Goal: Contribute content: Contribute content

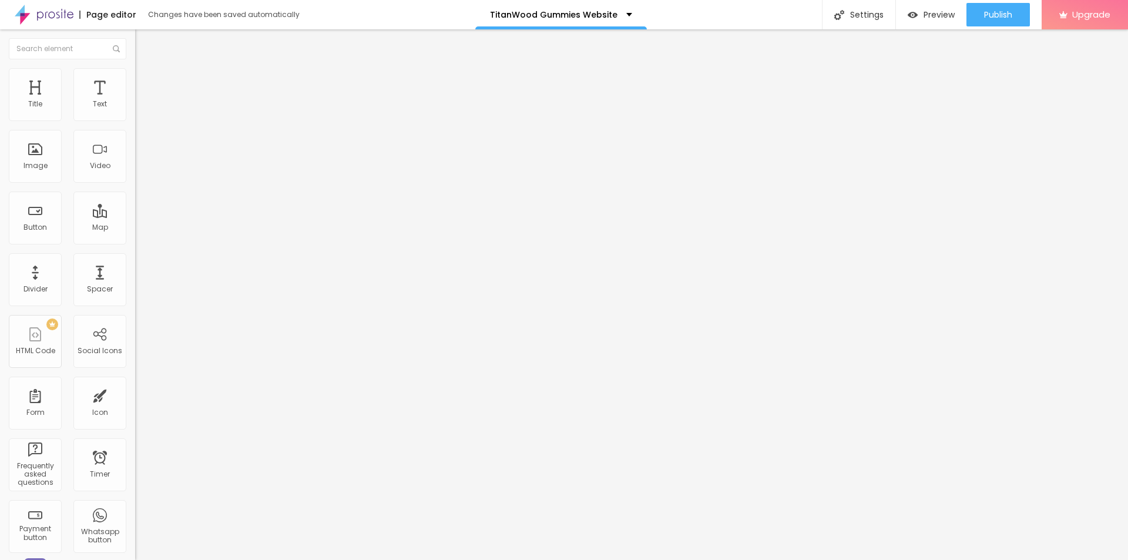
click at [135, 70] on img at bounding box center [140, 73] width 11 height 11
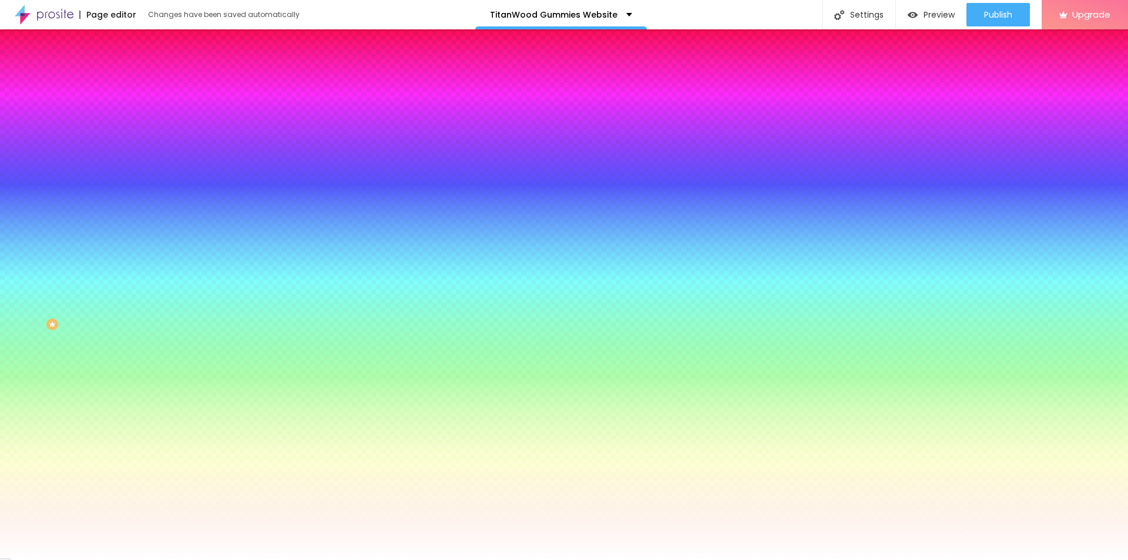
click at [135, 108] on span "Add image" at bounding box center [159, 103] width 48 height 10
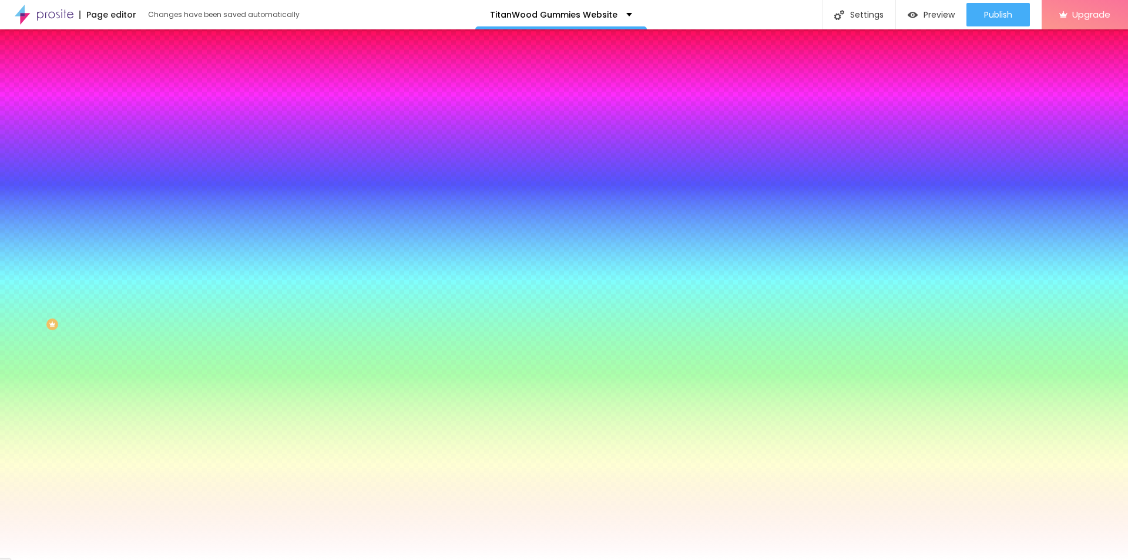
click at [135, 211] on button "button" at bounding box center [143, 205] width 16 height 12
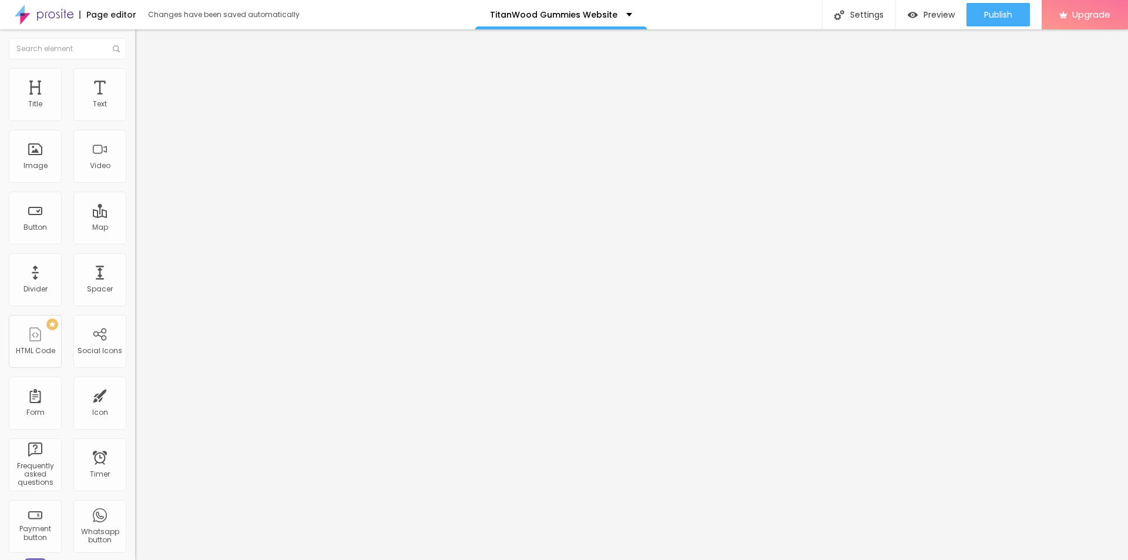
click at [135, 78] on li "Style" at bounding box center [202, 74] width 135 height 12
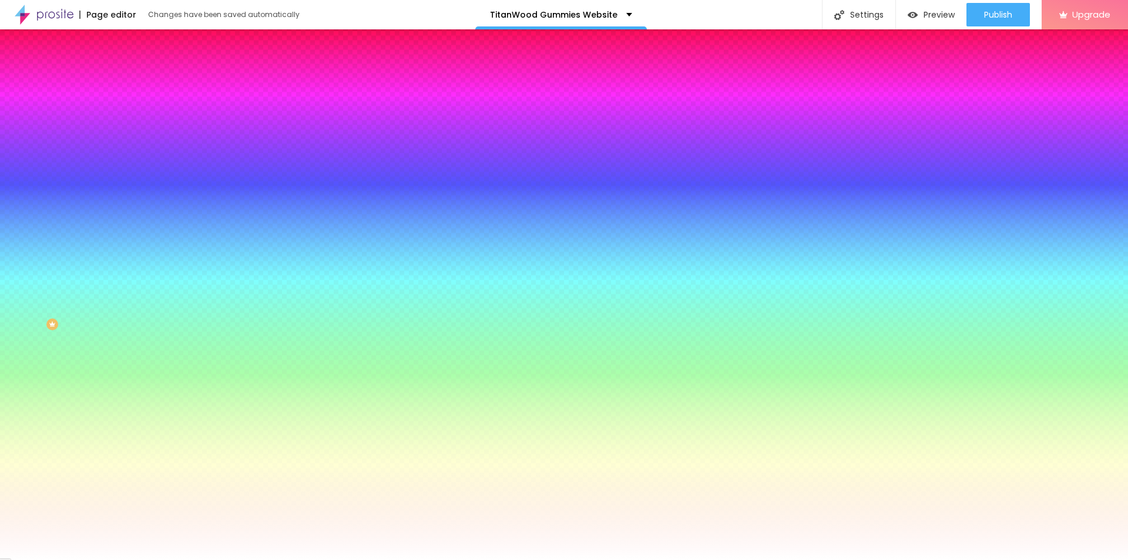
type input "12"
type input "21"
type input "28"
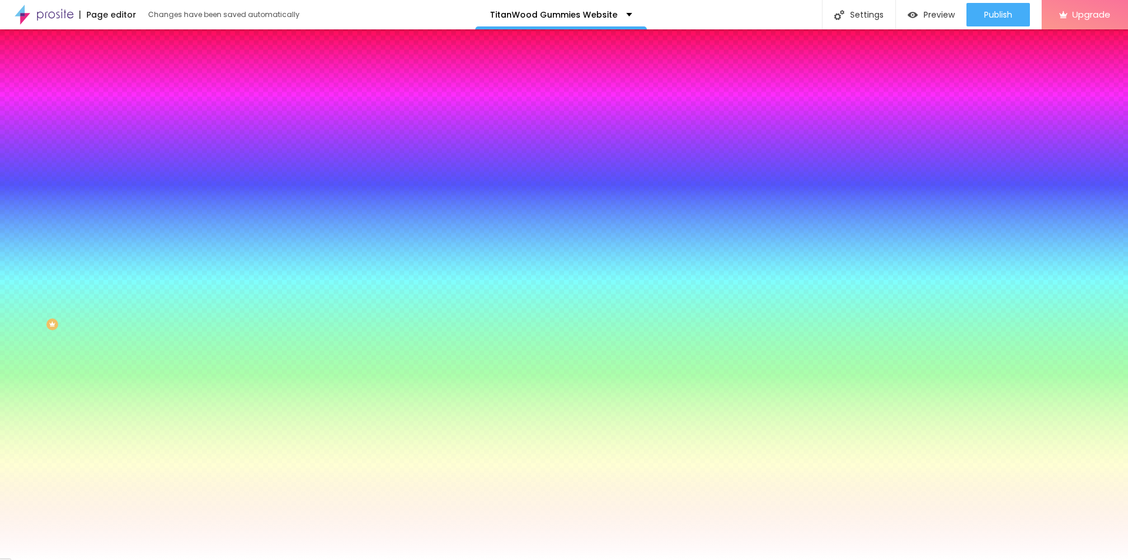
type input "28"
type input "33"
type input "35"
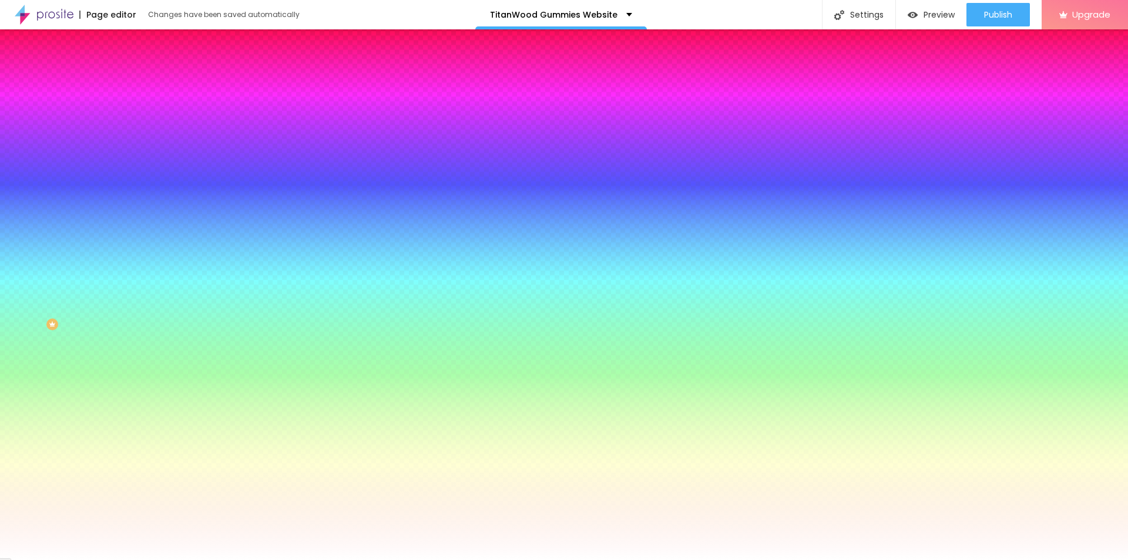
type input "36"
type input "43"
type input "46"
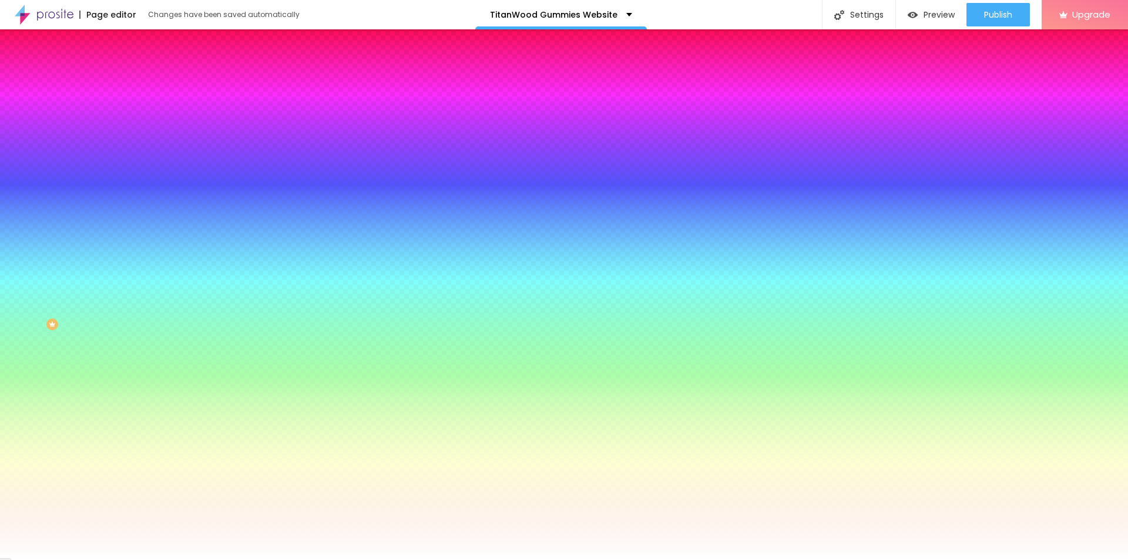
type input "46"
type input "49"
type input "53"
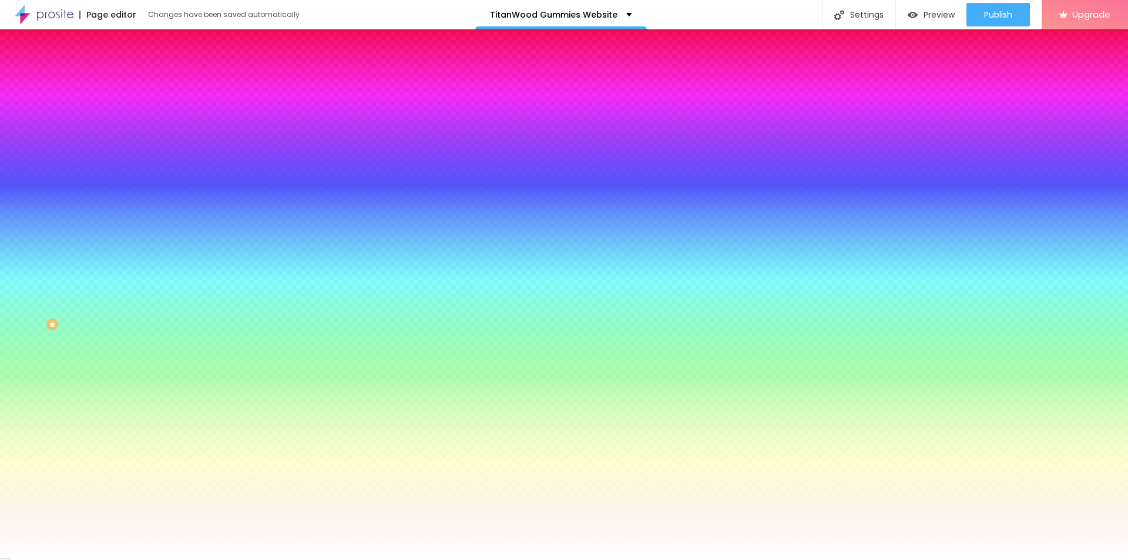
type input "56"
type input "59"
type input "63"
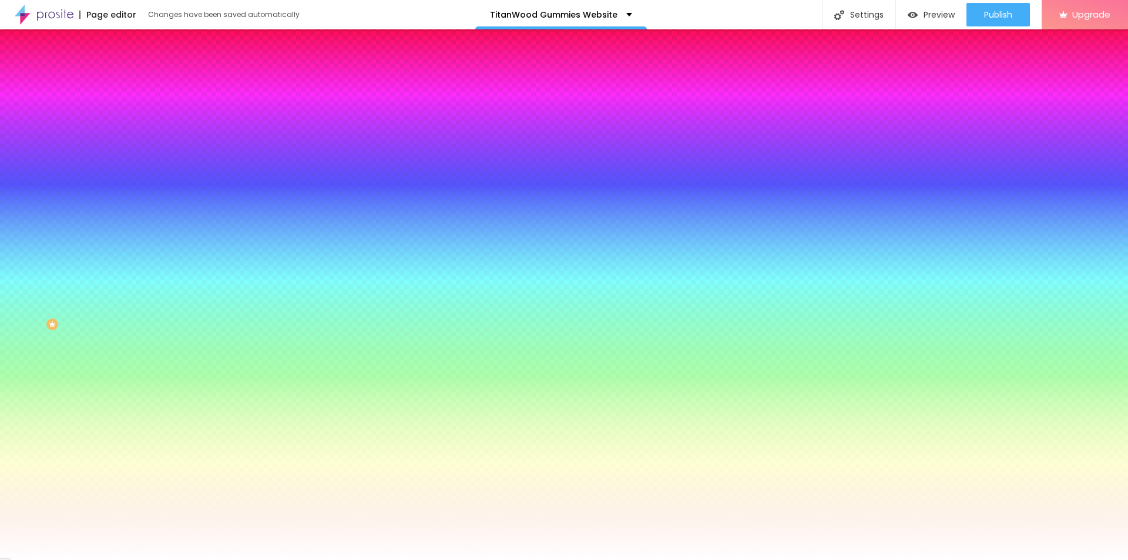
type input "63"
type input "67"
type input "71"
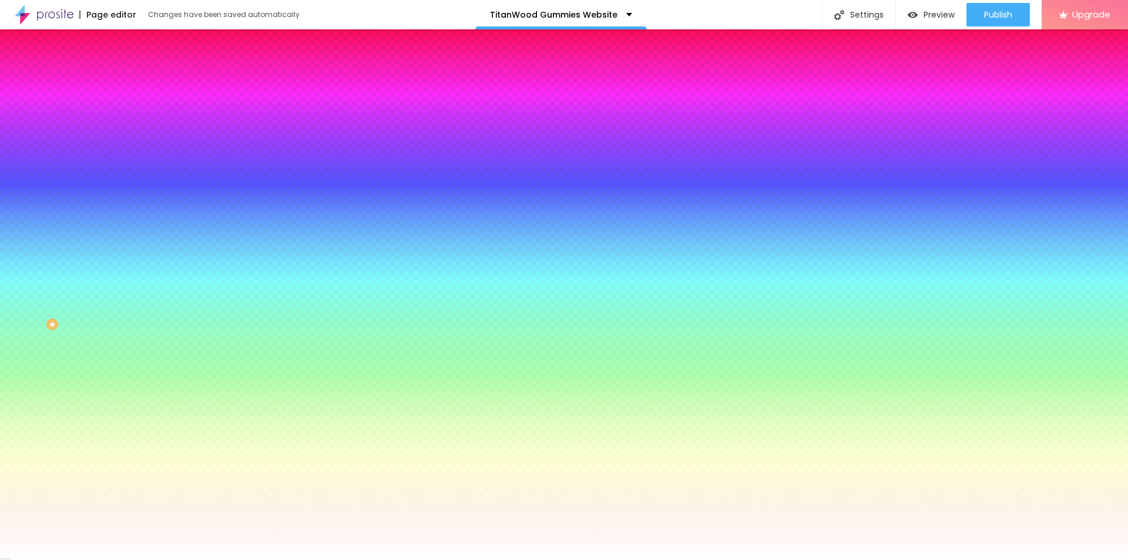
type input "74"
type input "77"
type input "81"
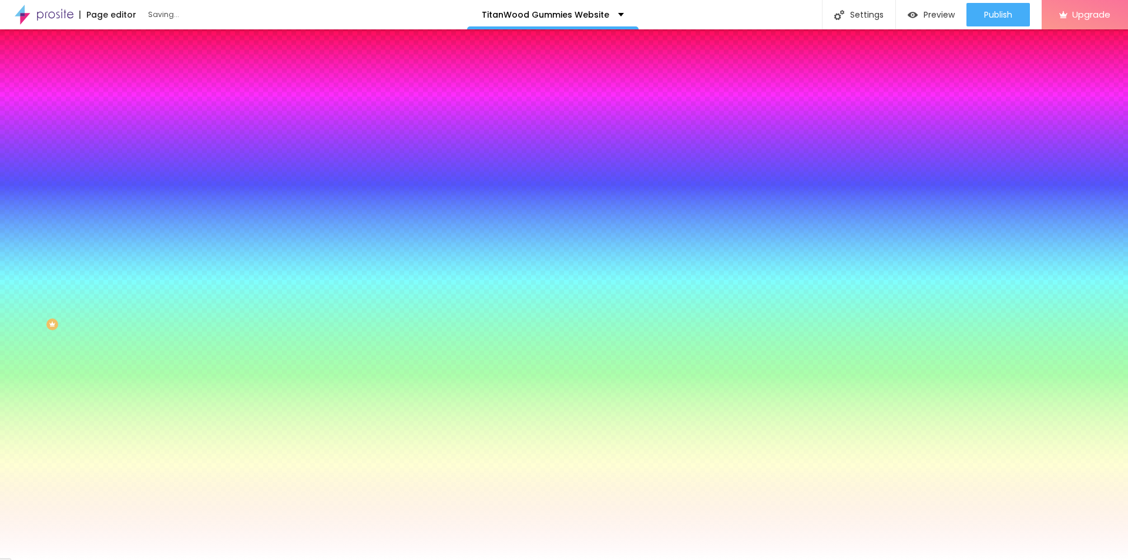
type input "81"
type input "84"
type input "91"
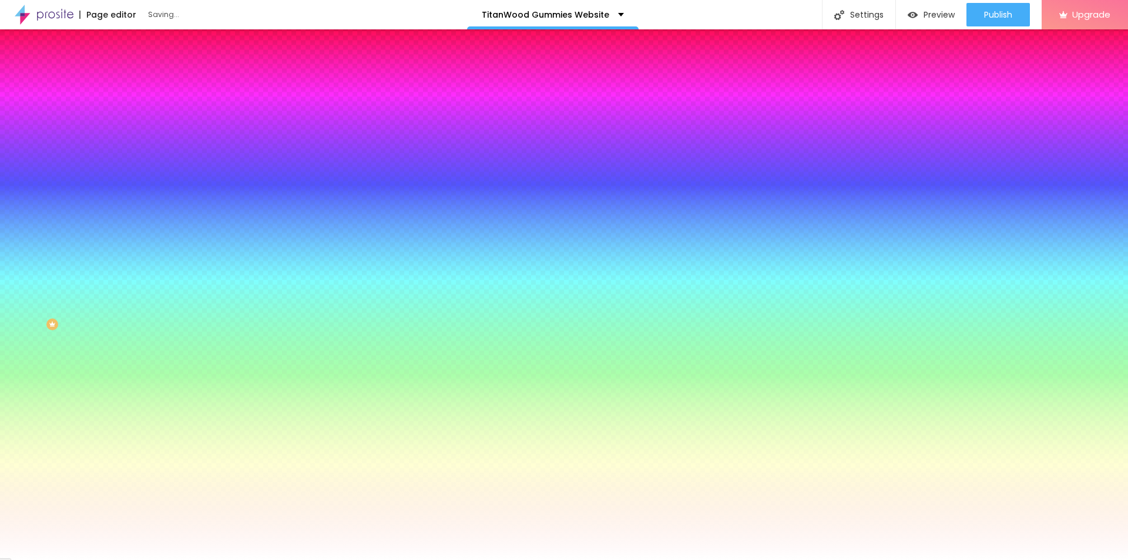
type input "99"
type input "102"
type input "109"
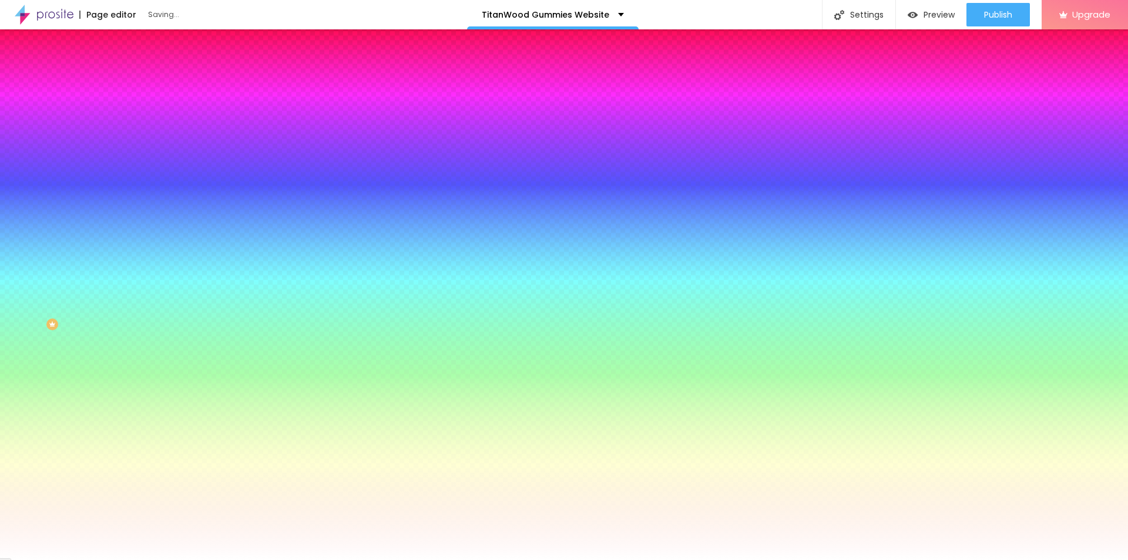
type input "109"
type input "117"
type input "140"
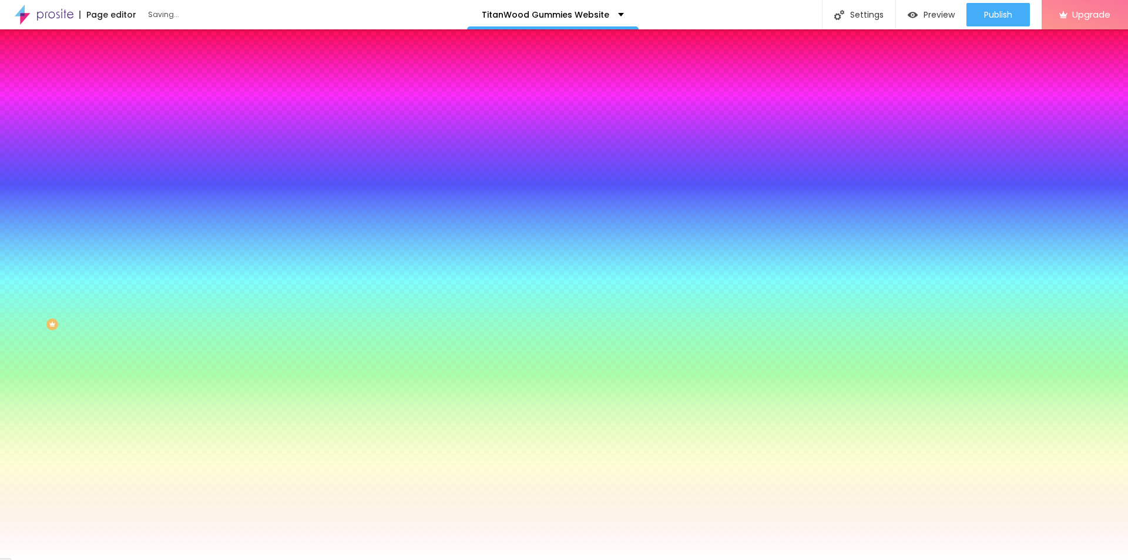
type input "155"
type input "153"
type input "150"
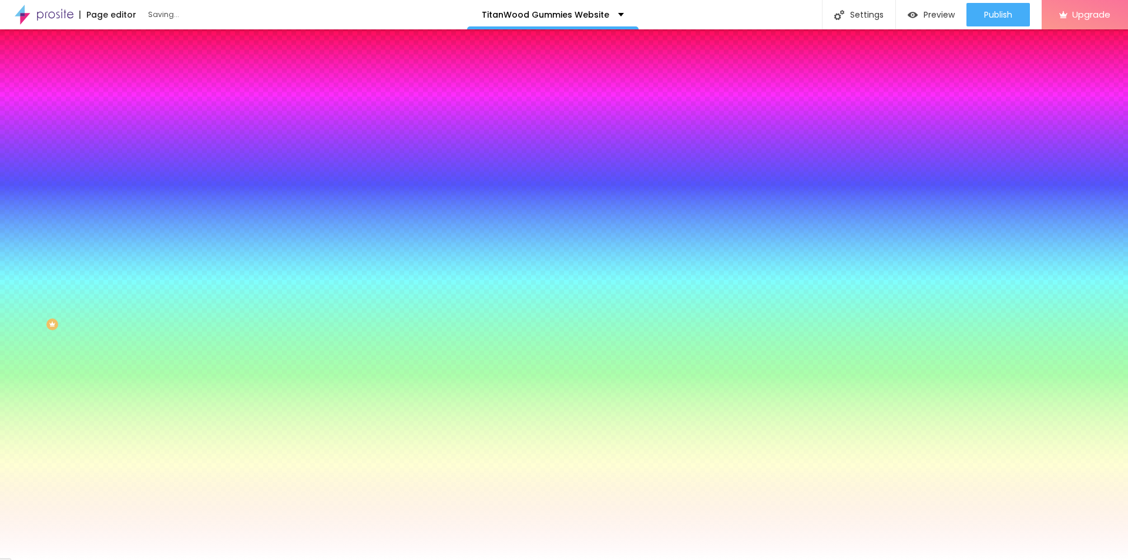
type input "150"
type input "140"
type input "133"
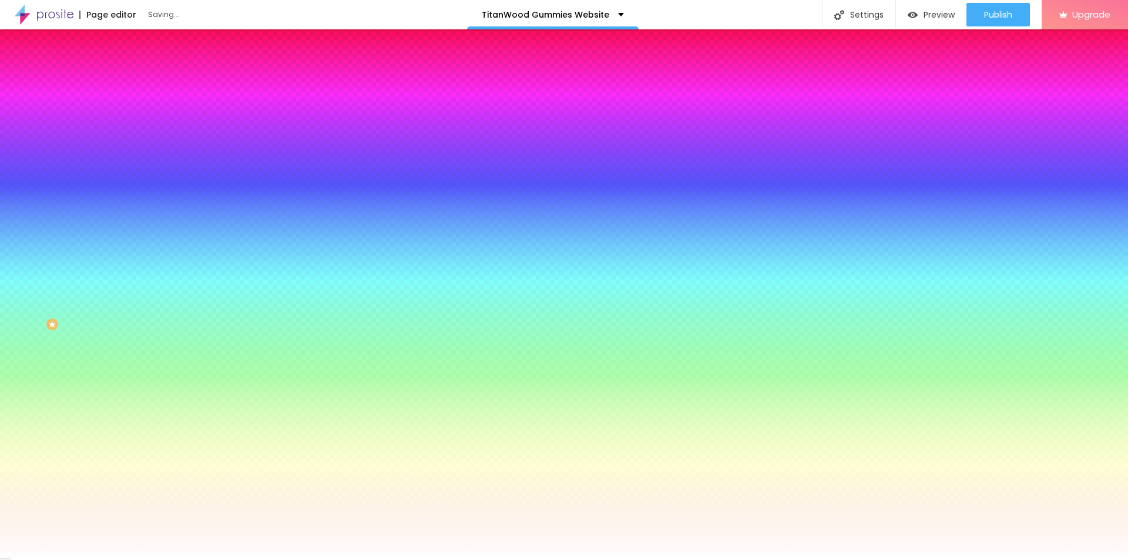
type input "127"
type input "109"
type input "67"
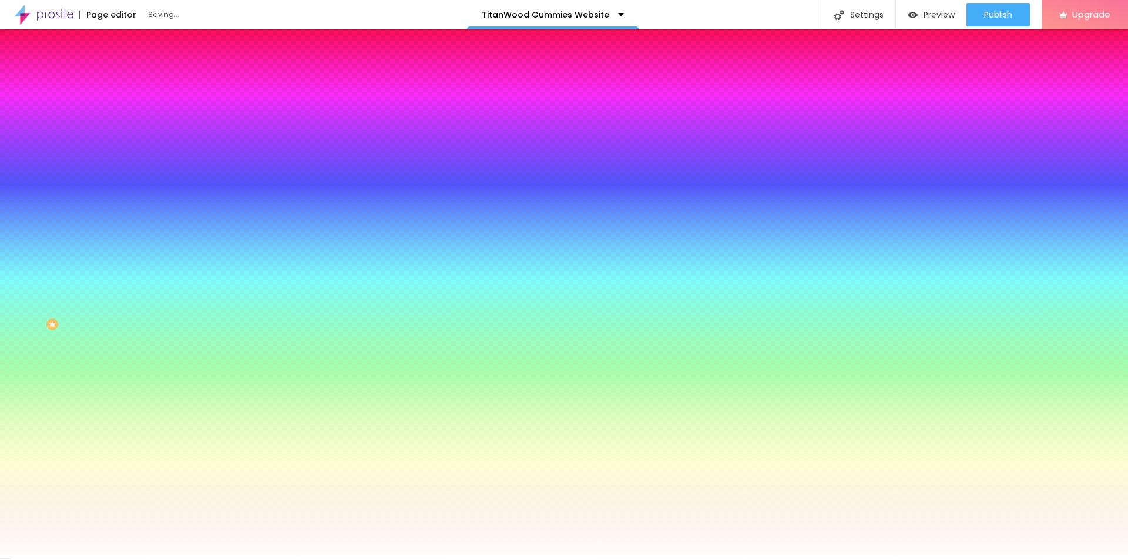
type input "67"
type input "28"
type input "0"
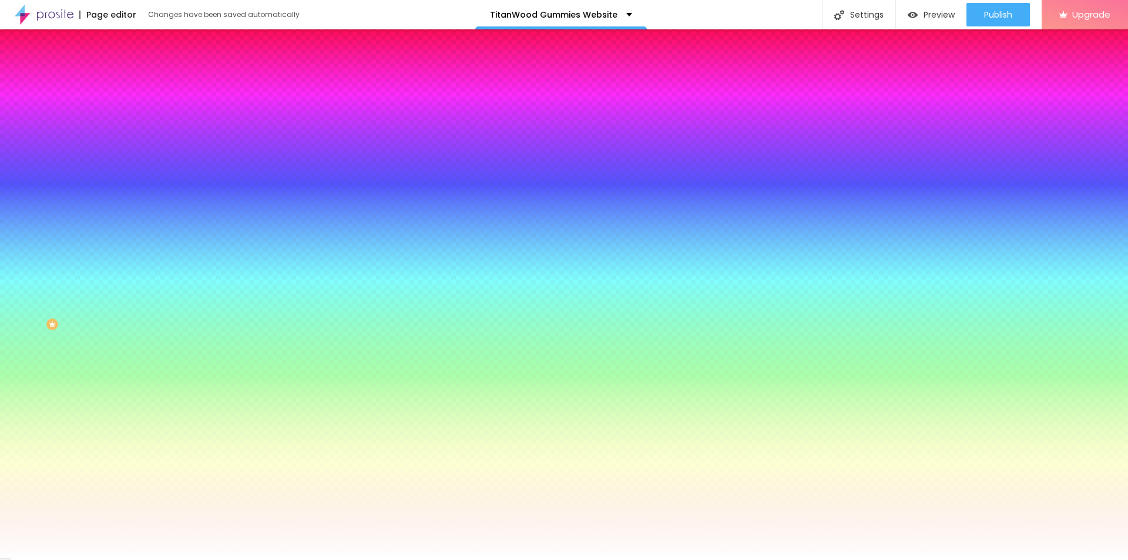
drag, startPoint x: 31, startPoint y: 140, endPoint x: 0, endPoint y: 146, distance: 31.6
type input "0"
click at [135, 260] on input "range" at bounding box center [173, 264] width 76 height 9
click at [135, 80] on li "Advanced" at bounding box center [202, 86] width 135 height 12
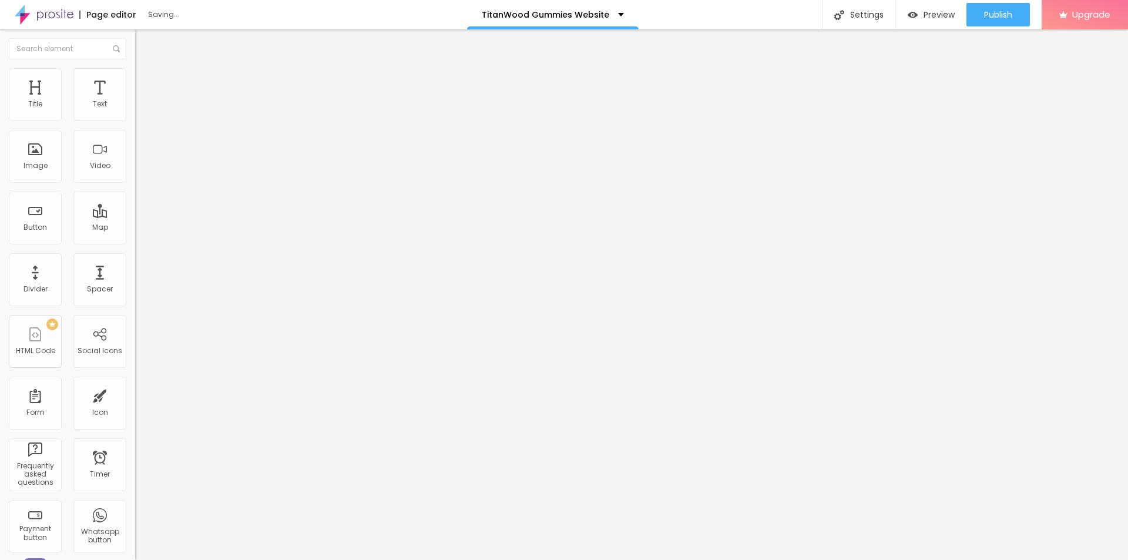
drag, startPoint x: 20, startPoint y: 113, endPoint x: 35, endPoint y: 119, distance: 15.8
click at [135, 119] on div "0 px Padding" at bounding box center [202, 175] width 135 height 166
click at [135, 228] on div at bounding box center [202, 233] width 135 height 11
type input "5"
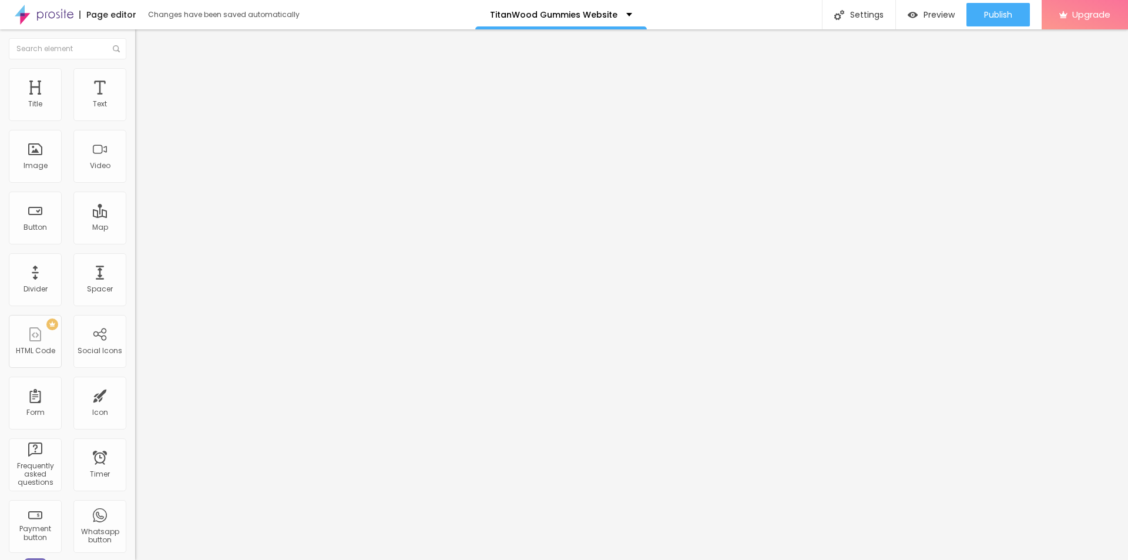
type input "5"
click at [135, 228] on input "range" at bounding box center [173, 232] width 76 height 9
type input "5"
type input "10"
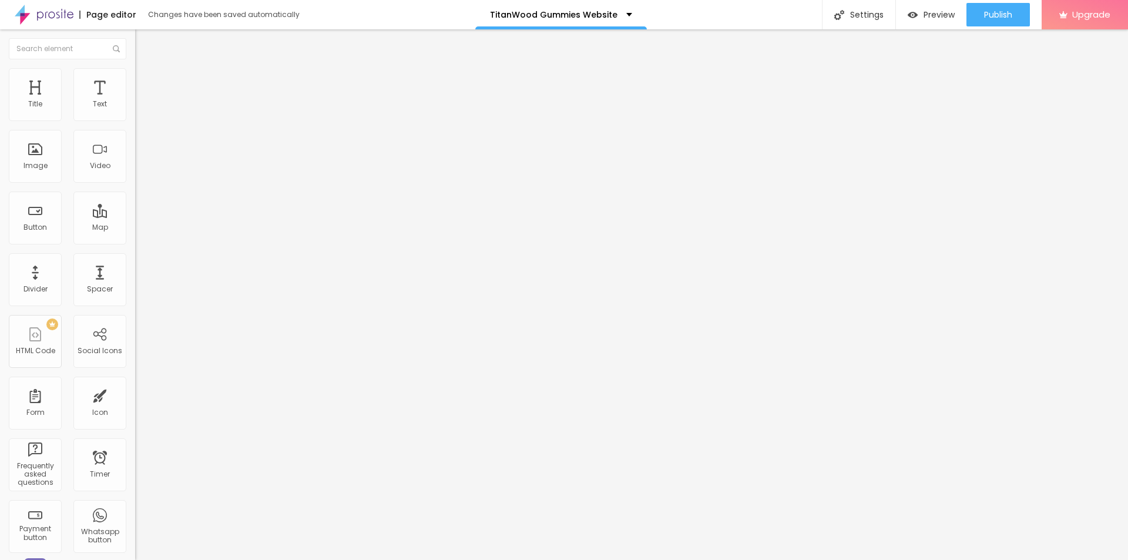
type input "10"
type input "15"
type input "20"
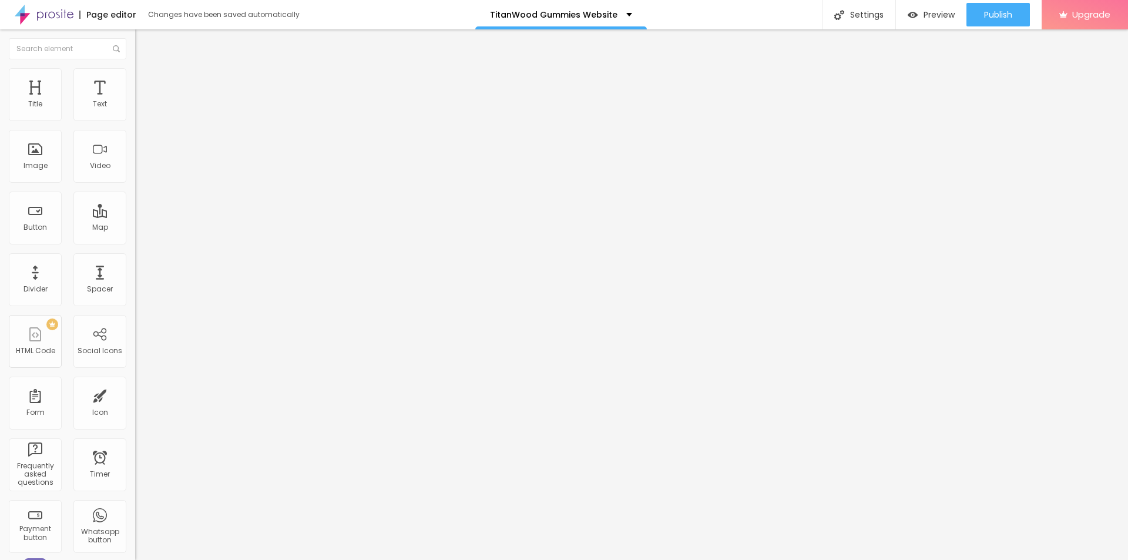
type input "25"
type input "40"
type input "45"
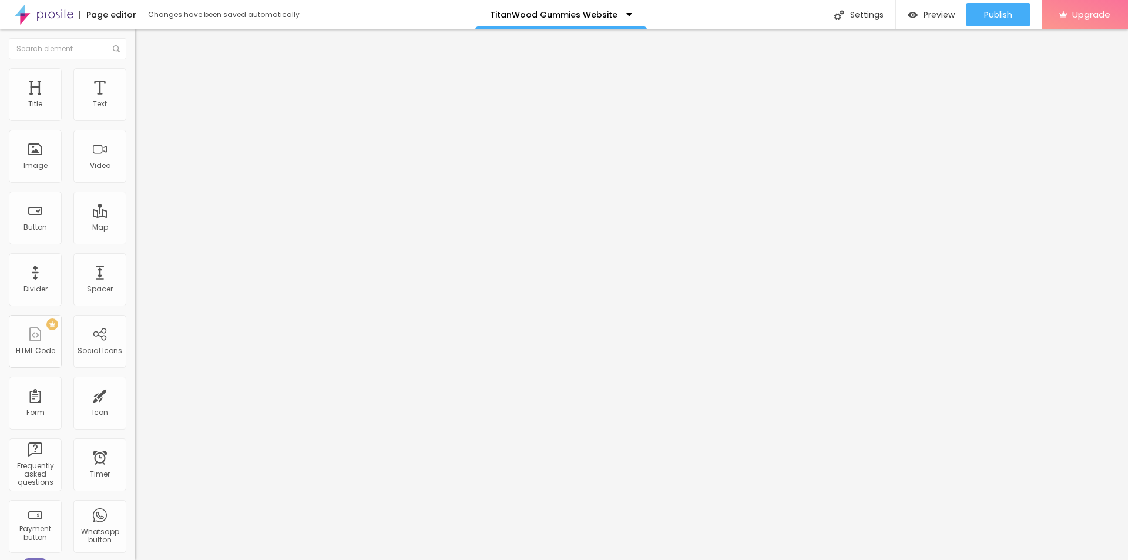
type input "45"
type input "50"
type input "40"
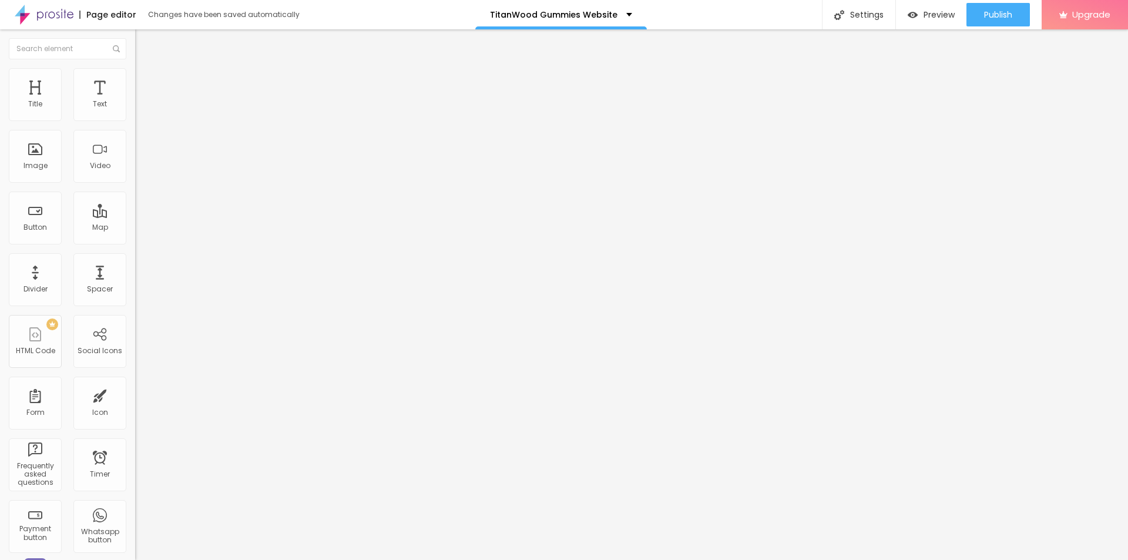
type input "35"
type input "25"
type input "20"
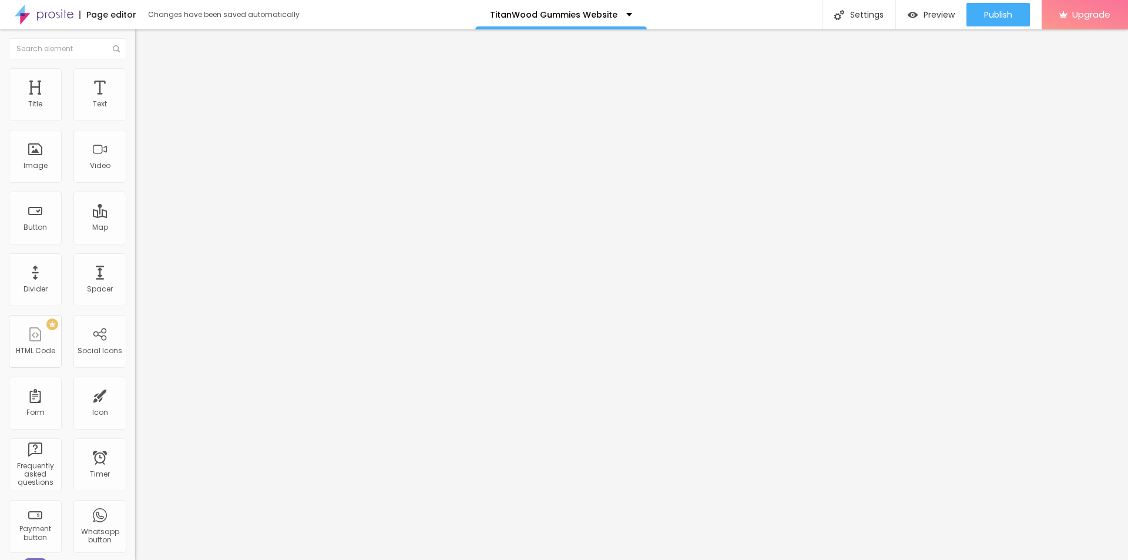
type input "20"
type input "15"
type input "10"
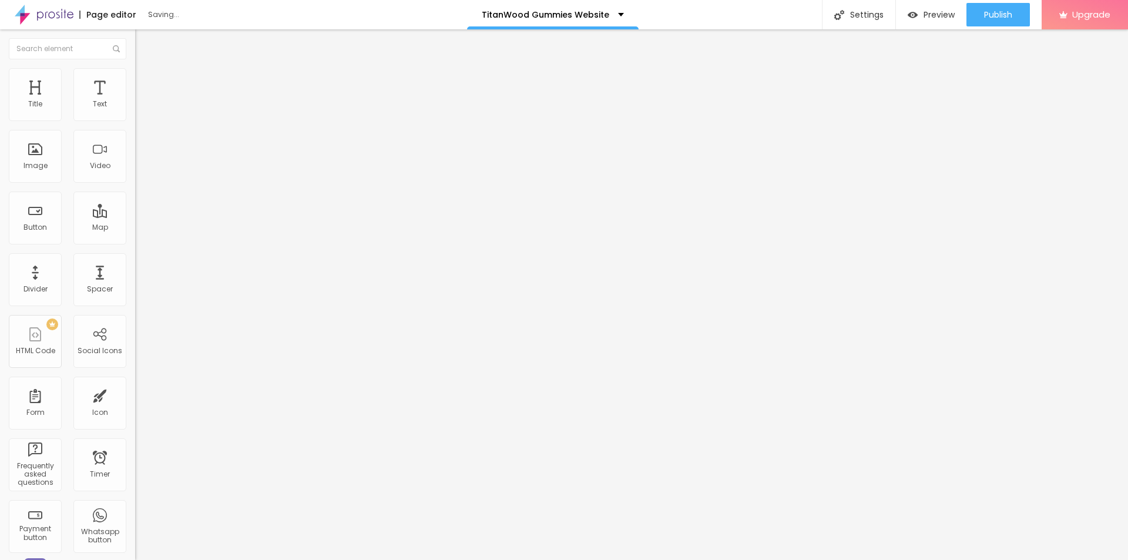
type input "5"
click at [135, 228] on input "range" at bounding box center [173, 232] width 76 height 9
click at [135, 339] on div at bounding box center [202, 339] width 135 height 0
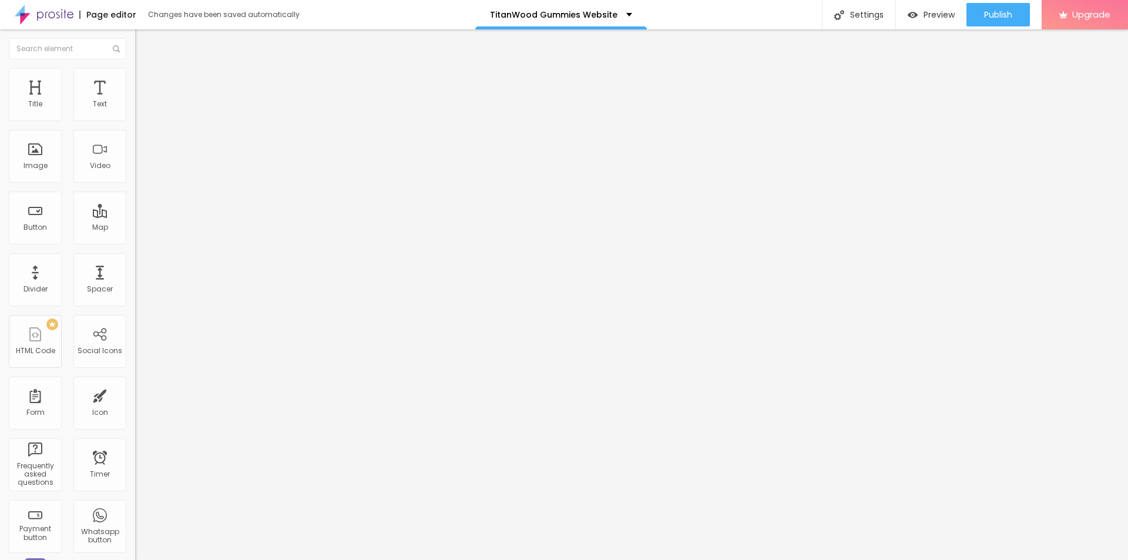
click at [140, 170] on icon "button" at bounding box center [143, 166] width 7 height 7
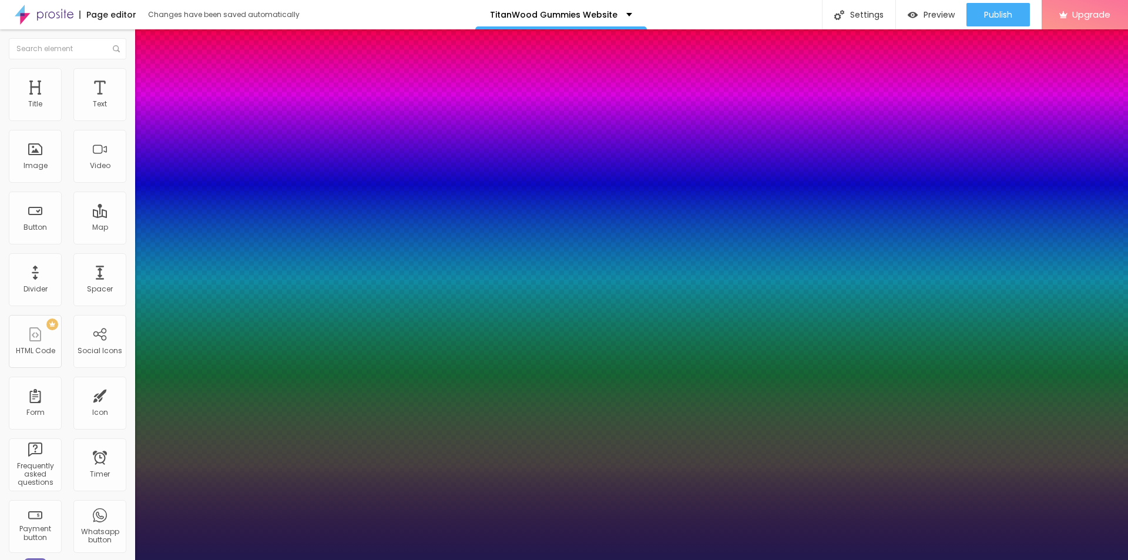
type input "18"
type input "1"
type input "22"
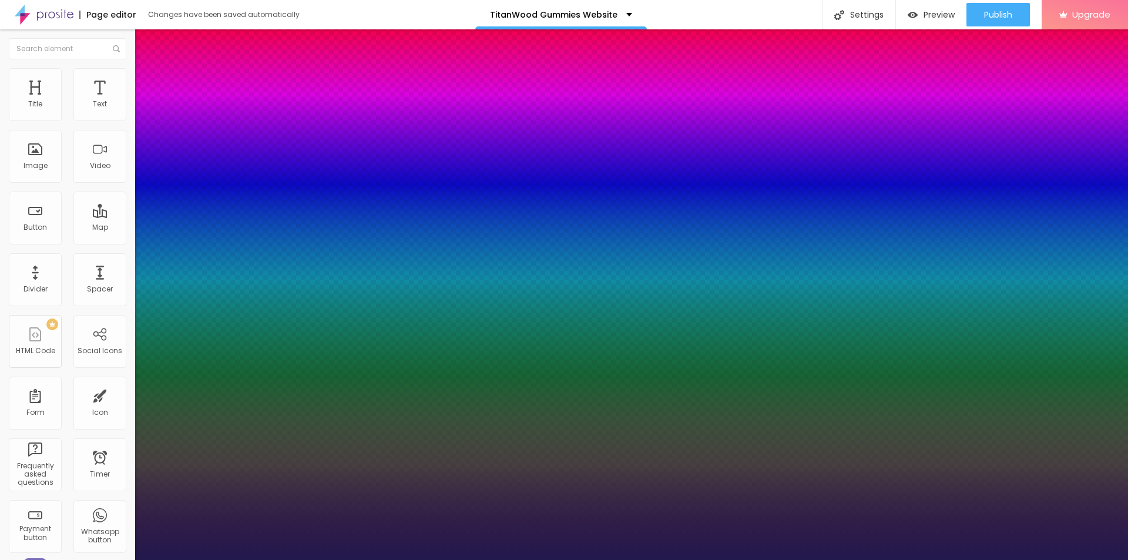
type input "1"
type input "25"
type input "1"
type input "48"
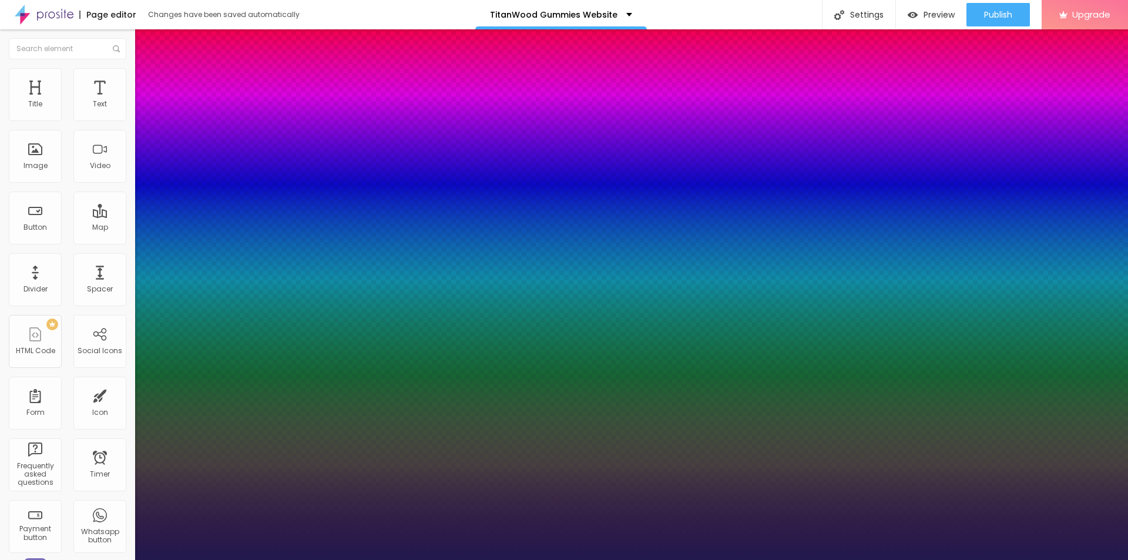
type input "48"
type input "1"
type input "49"
type input "1"
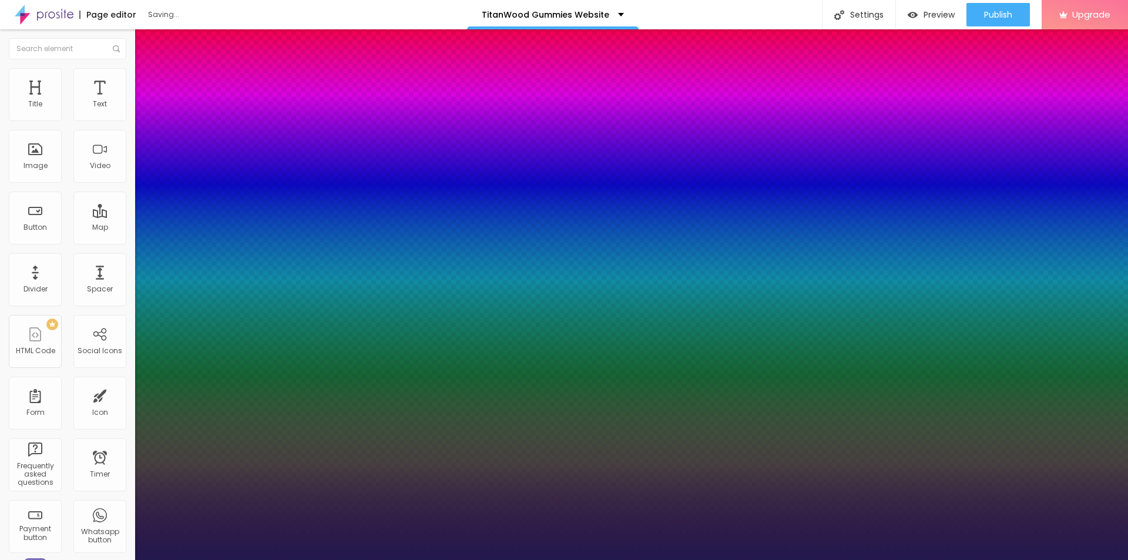
type input "62"
type input "1"
type input "61"
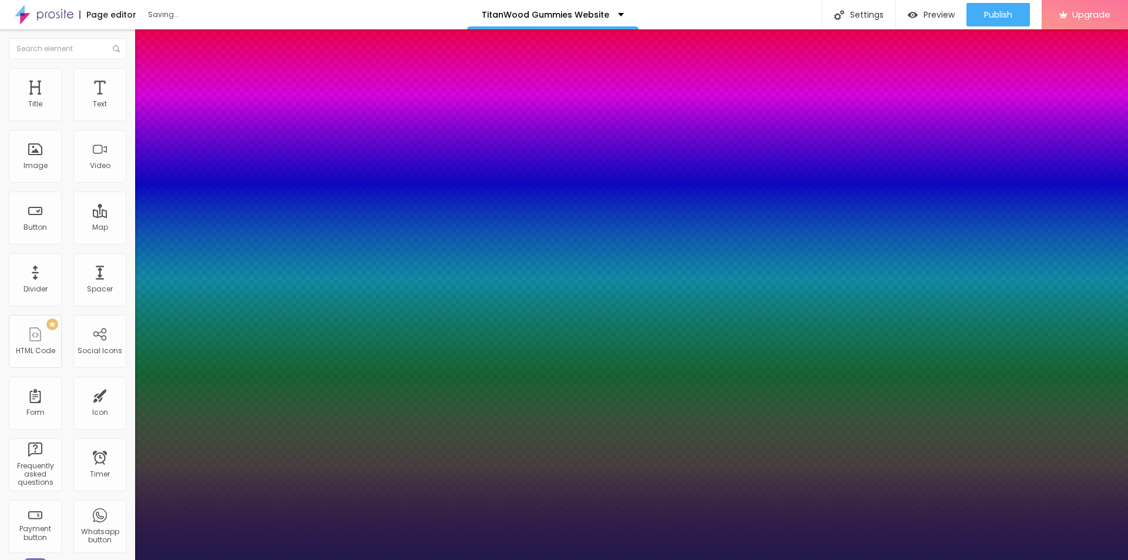
type input "1"
type input "60"
type input "1"
type input "57"
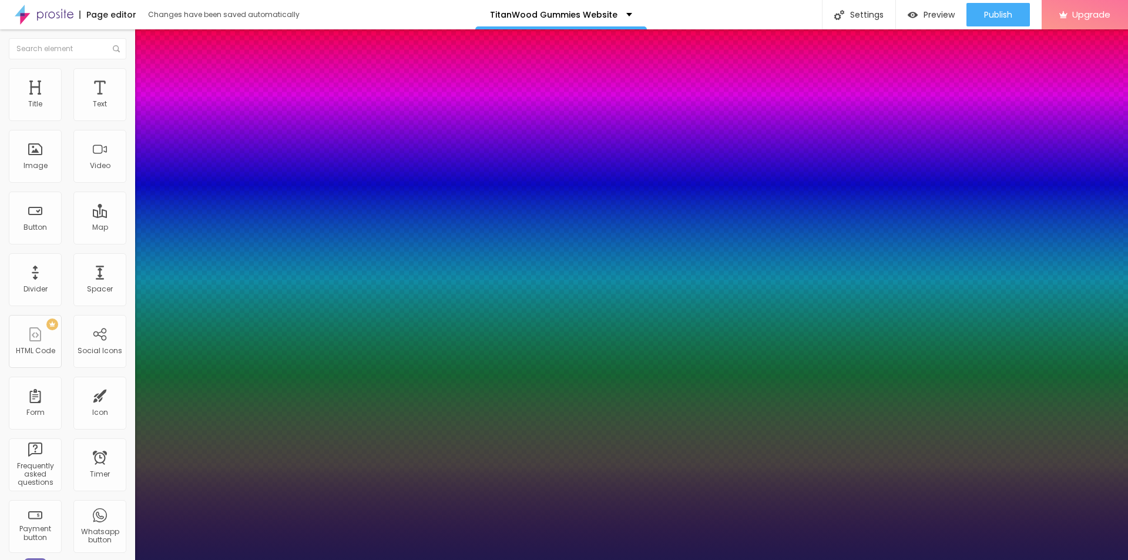
type input "57"
type input "1"
type input "56"
type input "1"
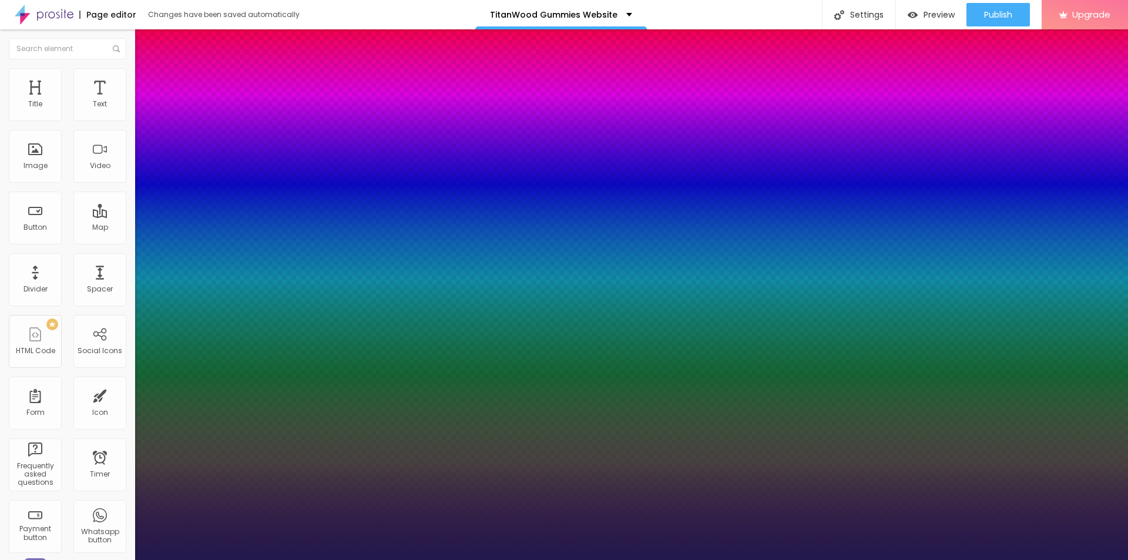
type input "55"
type input "1"
type input "54"
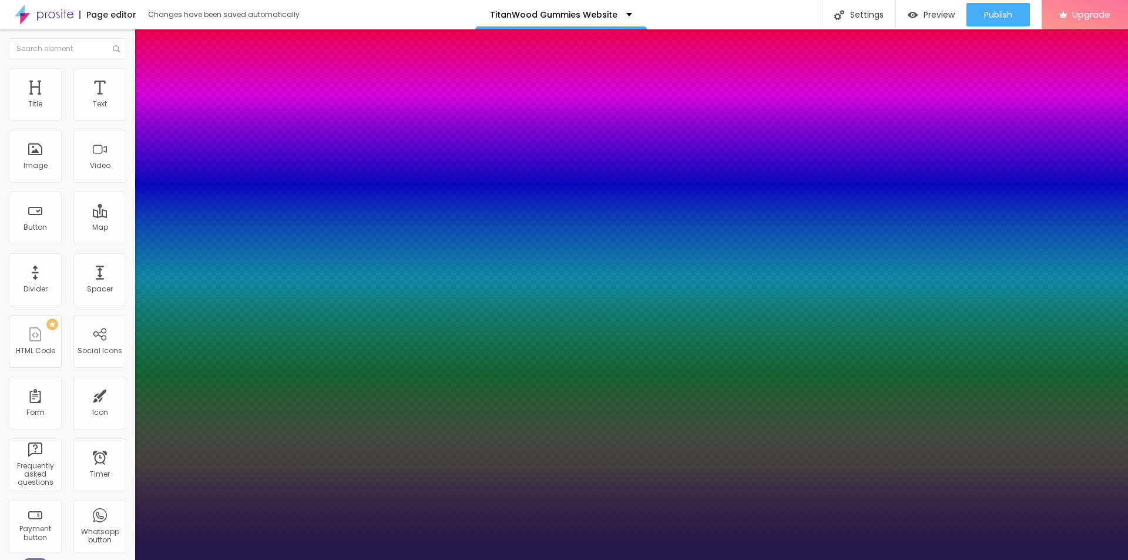
type input "1"
type input "53"
type input "1"
type input "54"
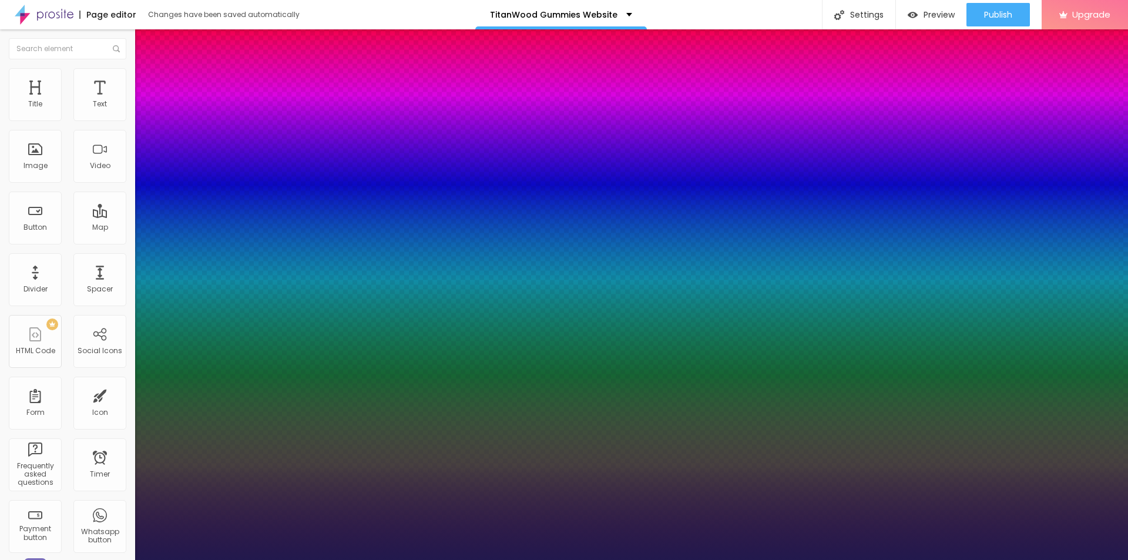
type input "54"
type input "1"
type input "55"
type input "1"
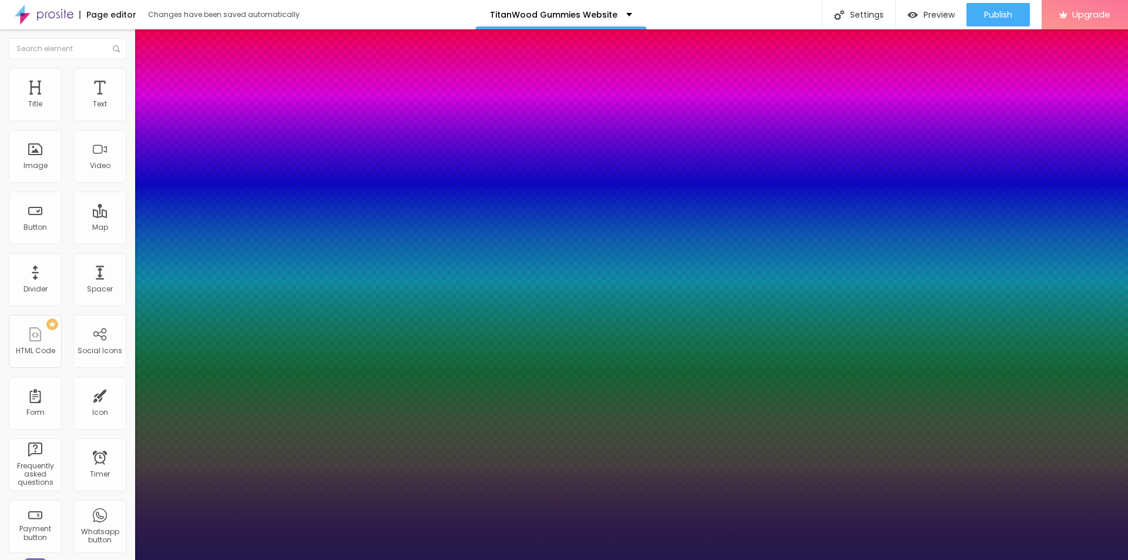
drag, startPoint x: 161, startPoint y: 330, endPoint x: 194, endPoint y: 337, distance: 34.1
type input "55"
type input "1"
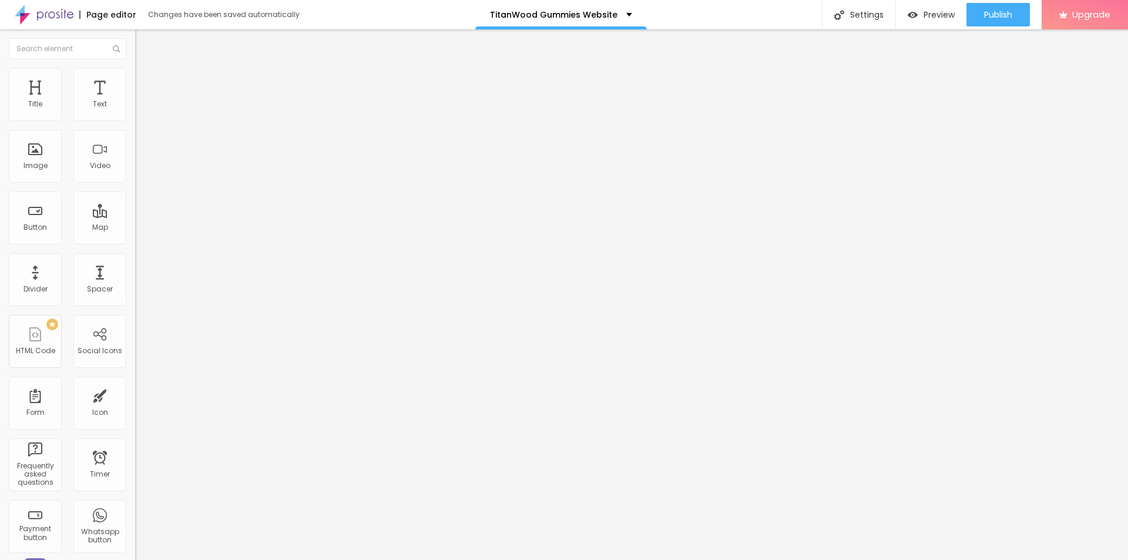
click at [140, 109] on icon "button" at bounding box center [143, 105] width 7 height 7
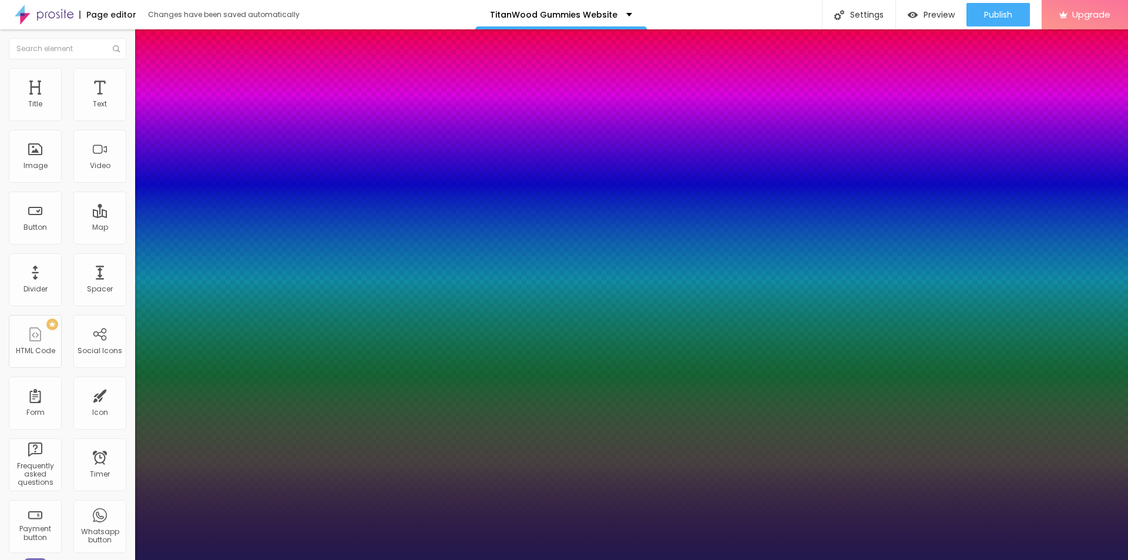
type input "1"
type input "17"
type input "1"
type input "18"
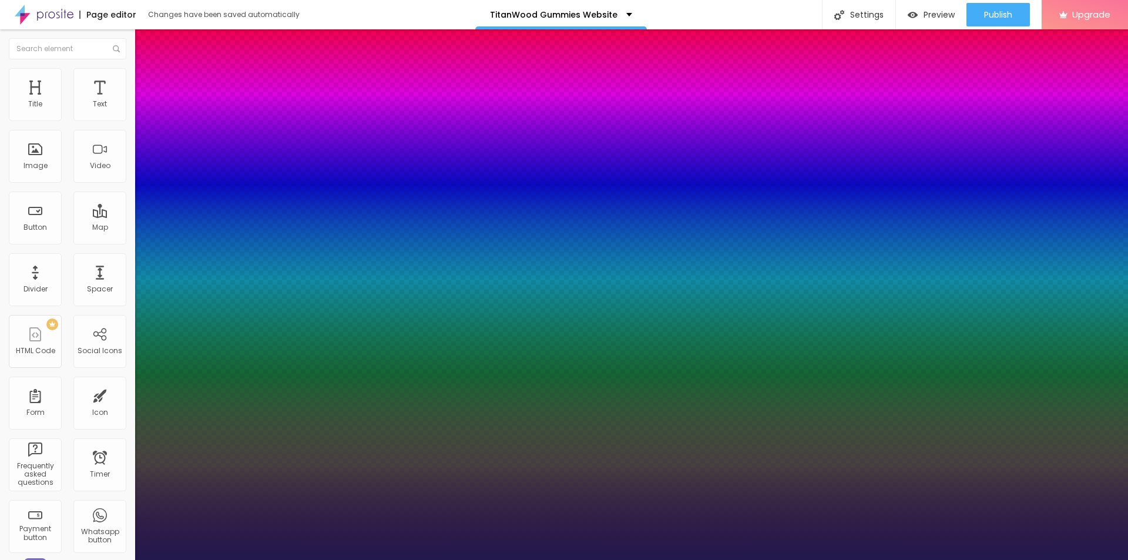
type input "18"
type input "1"
type input "19"
type input "1"
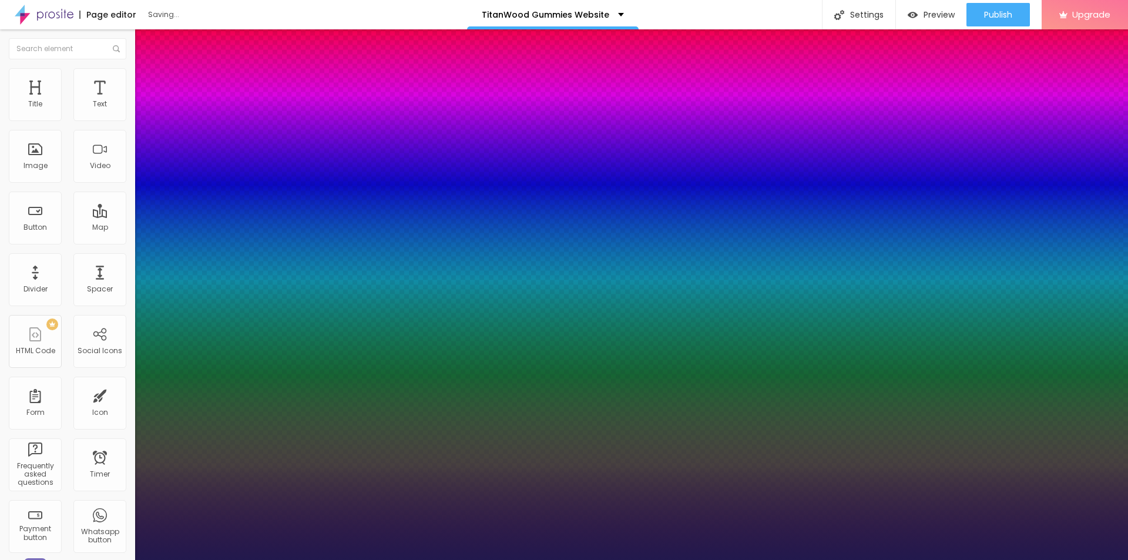
type input "19"
type input "1"
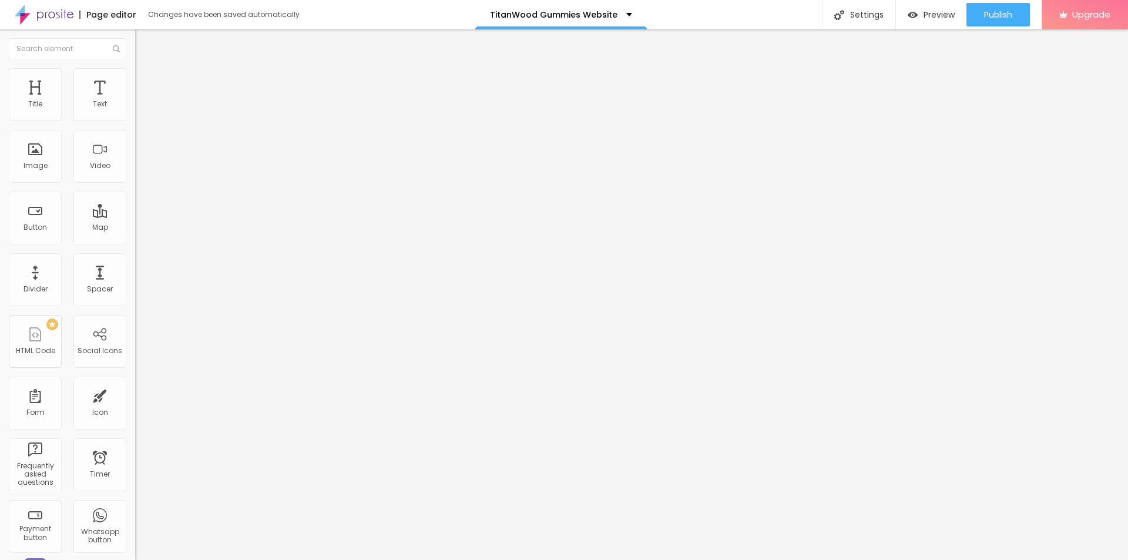
click at [135, 101] on span "Add image" at bounding box center [159, 96] width 48 height 10
click at [135, 119] on input "text" at bounding box center [205, 113] width 141 height 12
paste input "TitanWood [DEMOGRAPHIC_DATA][MEDICAL_DATA] Gummies"
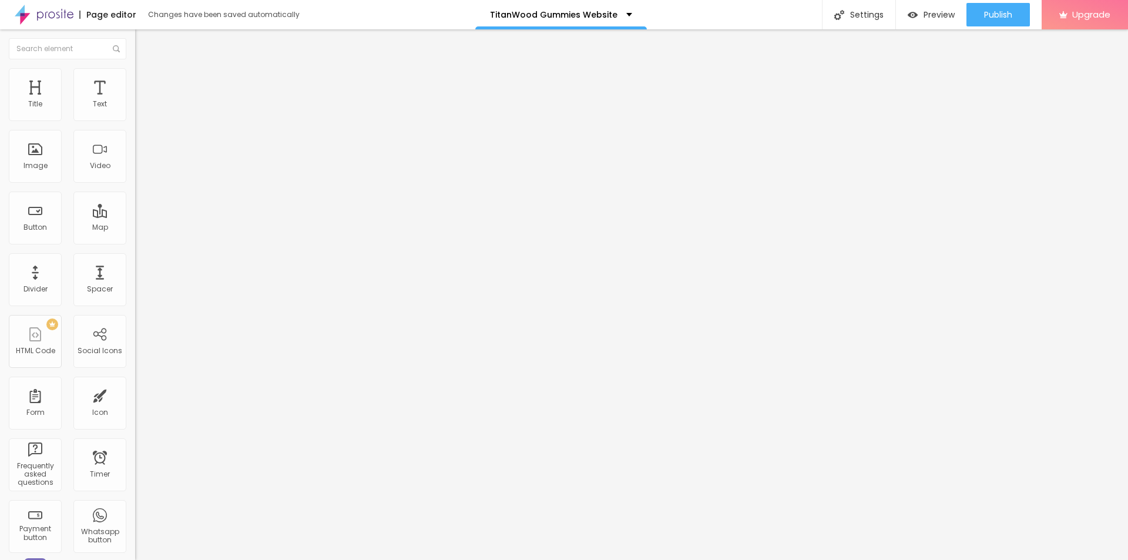
scroll to position [0, 39]
type input "TitanWood [DEMOGRAPHIC_DATA][MEDICAL_DATA] Gummies"
click at [135, 241] on input "https://" at bounding box center [205, 235] width 141 height 12
paste input "bestdeal24x7.com/titanwood-gummies-buy"
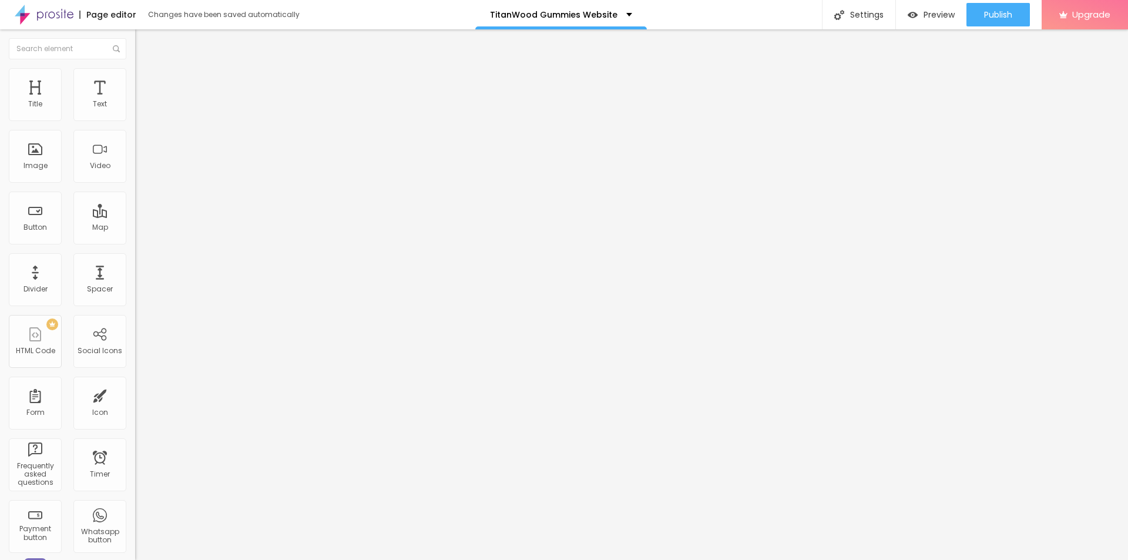
scroll to position [0, 79]
type input "https://bestdeal24x7.com/titanwood-gummies-buy"
click at [135, 70] on li "Style" at bounding box center [202, 74] width 135 height 12
type input "95"
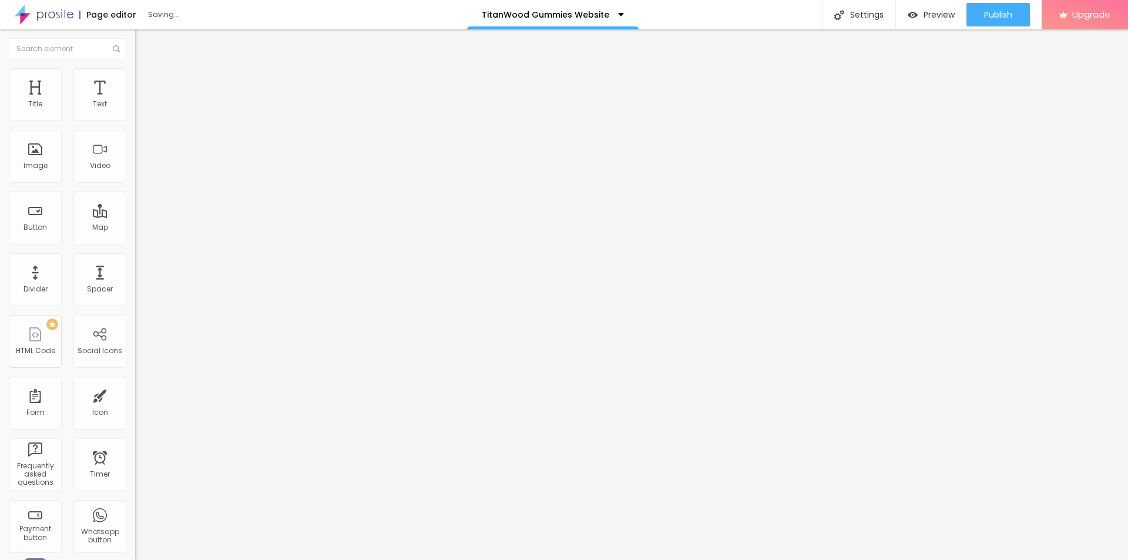
type input "95"
type input "90"
type input "75"
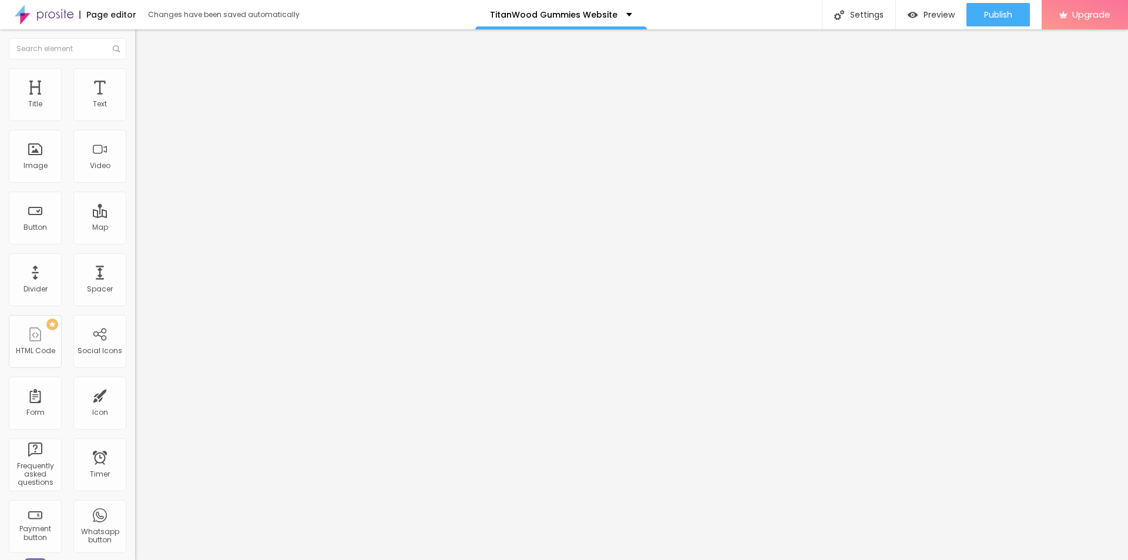
type input "70"
drag, startPoint x: 119, startPoint y: 127, endPoint x: 86, endPoint y: 126, distance: 32.9
type input "70"
click at [135, 120] on input "range" at bounding box center [173, 115] width 76 height 9
click at [135, 101] on span "Add image" at bounding box center [159, 96] width 48 height 10
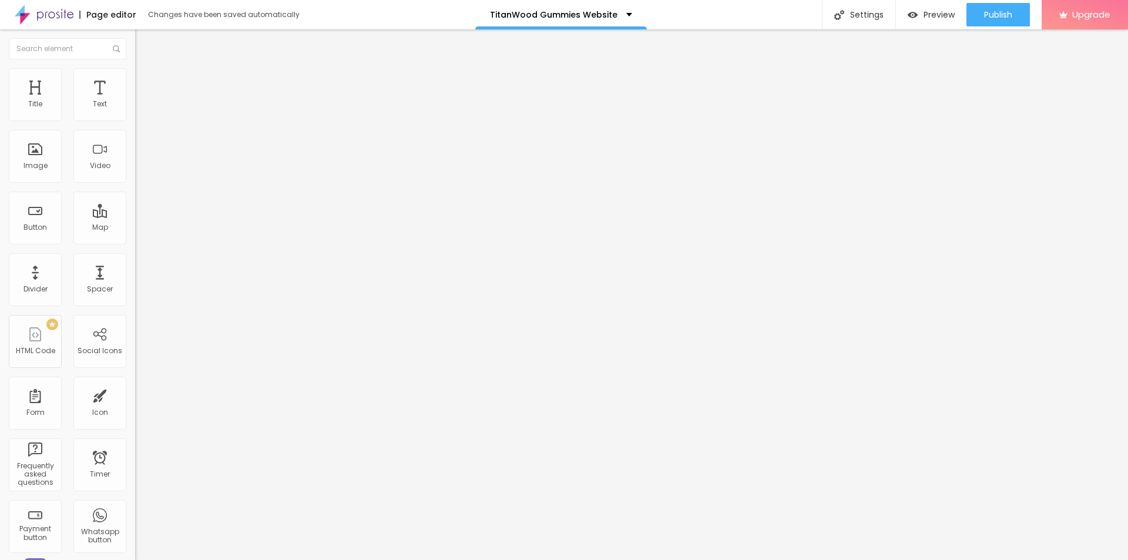
click at [135, 119] on input "text" at bounding box center [205, 113] width 141 height 12
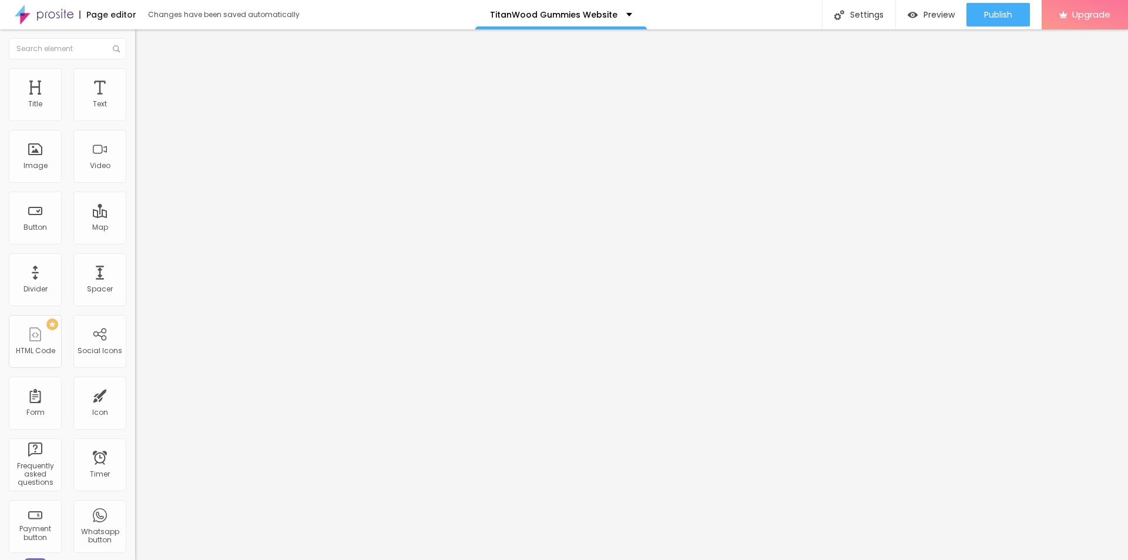
paste input "TitanWood [DEMOGRAPHIC_DATA][MEDICAL_DATA] Gummies"
type input "TitanWood [DEMOGRAPHIC_DATA][MEDICAL_DATA] Gummies"
click at [135, 241] on input "https://" at bounding box center [205, 235] width 141 height 12
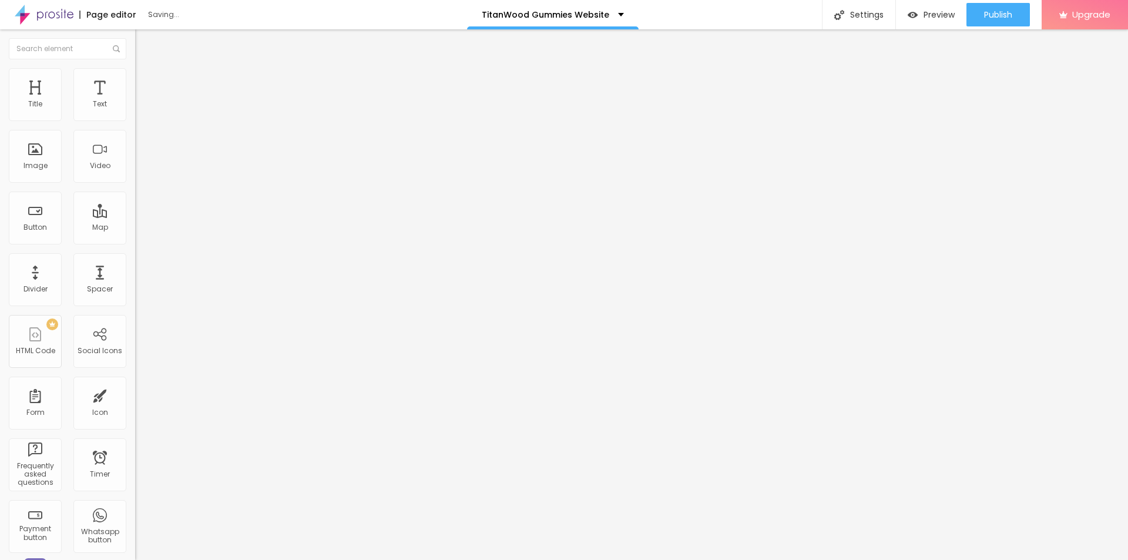
paste input "bestdeal24x7.com/titanwood-gummies-buy"
type input "https://bestdeal24x7.com/titanwood-gummies-buy"
click at [135, 71] on img at bounding box center [140, 73] width 11 height 11
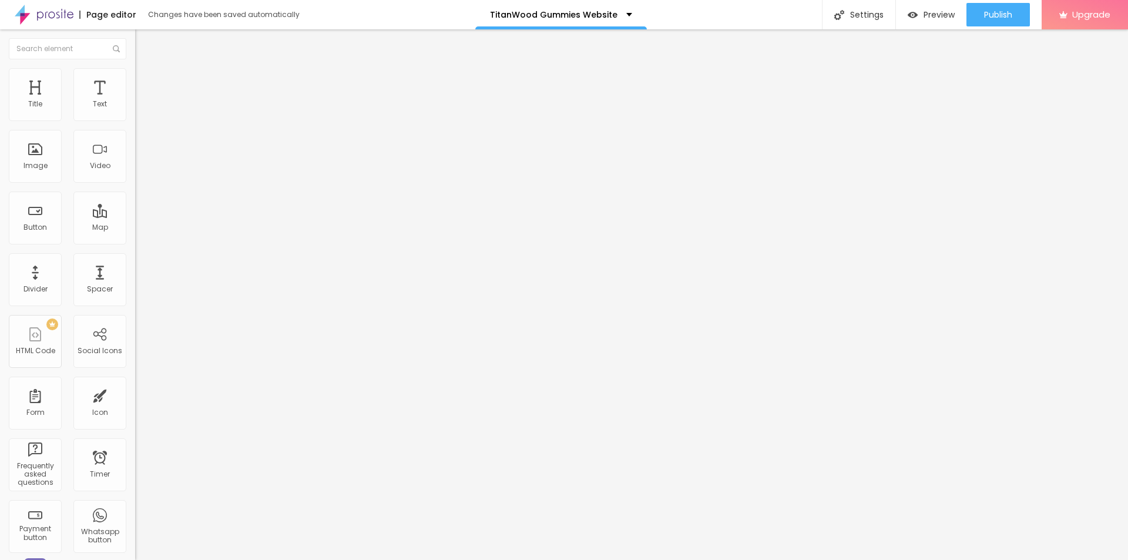
type input "60"
type input "55"
type input "50"
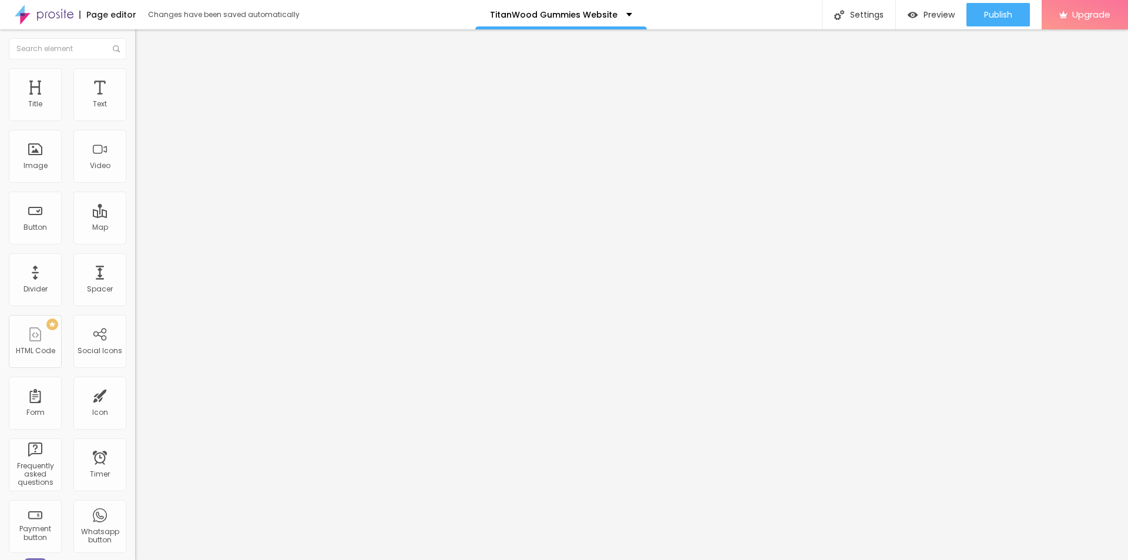
type input "50"
type input "45"
drag, startPoint x: 120, startPoint y: 126, endPoint x: 56, endPoint y: 133, distance: 64.5
type input "45"
click at [135, 120] on input "range" at bounding box center [173, 115] width 76 height 9
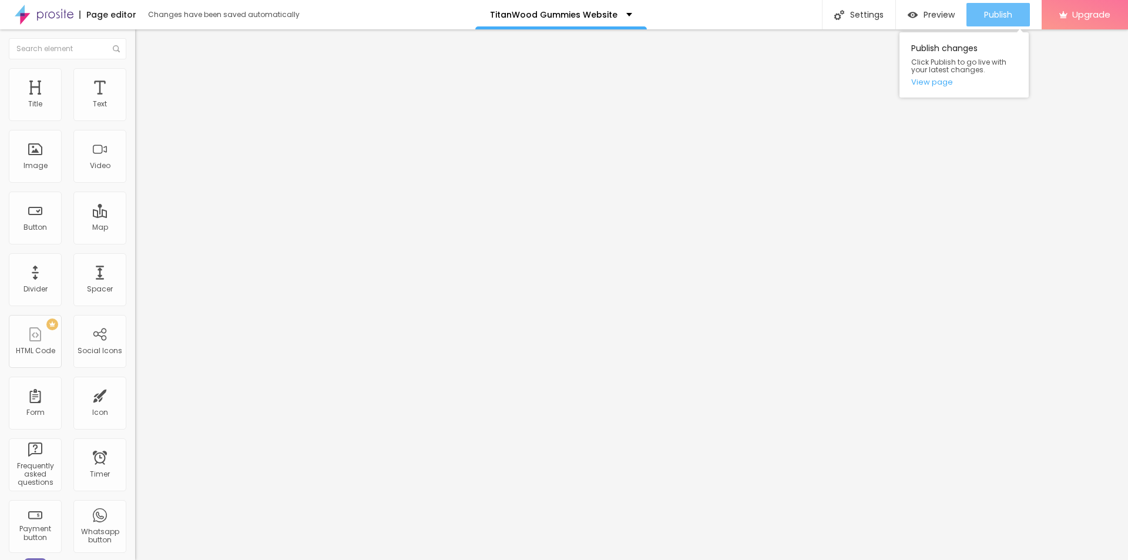
click at [1018, 23] on button "Publish" at bounding box center [997, 14] width 63 height 23
